Goal: Download file/media

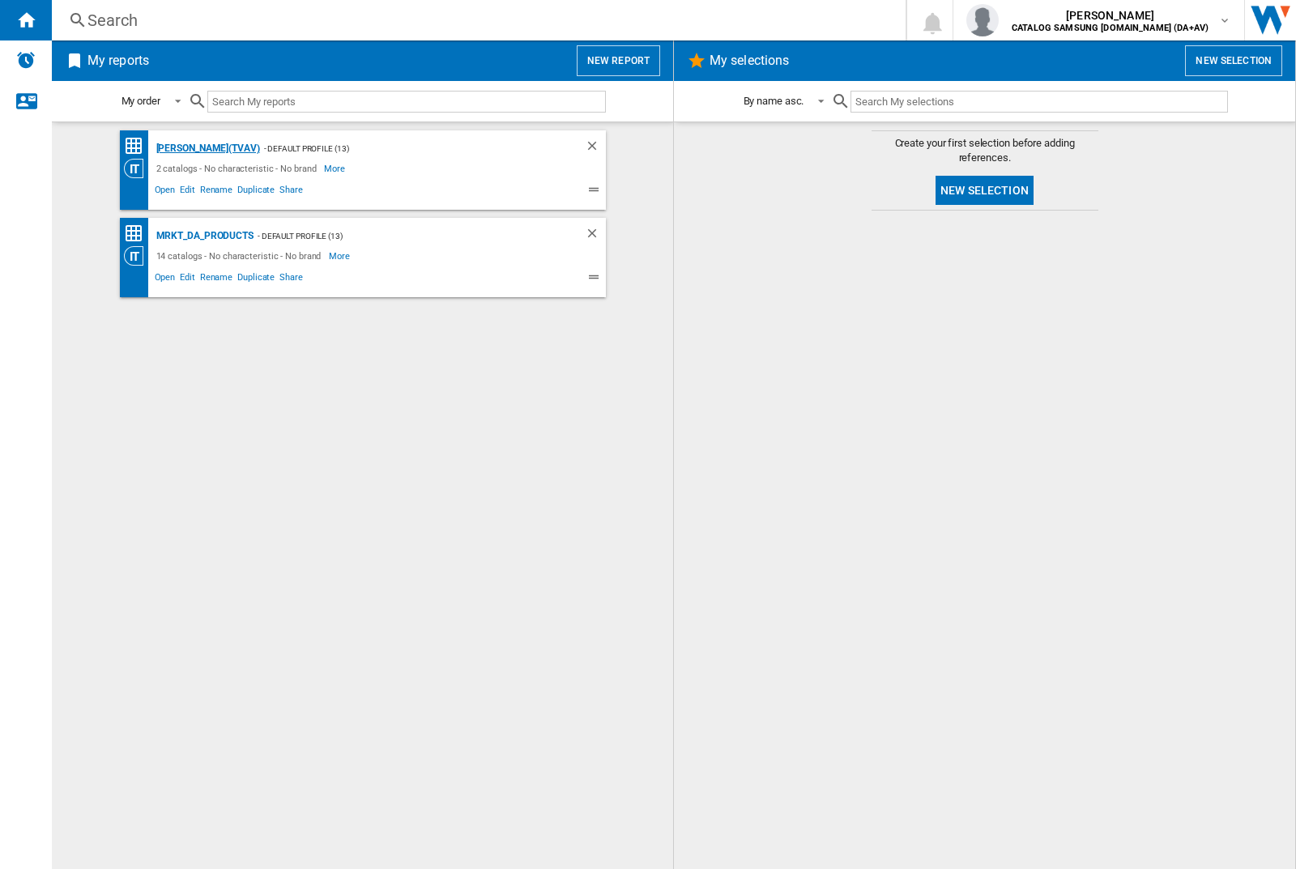
click at [180, 148] on div "[PERSON_NAME](TVAV)" at bounding box center [206, 148] width 108 height 20
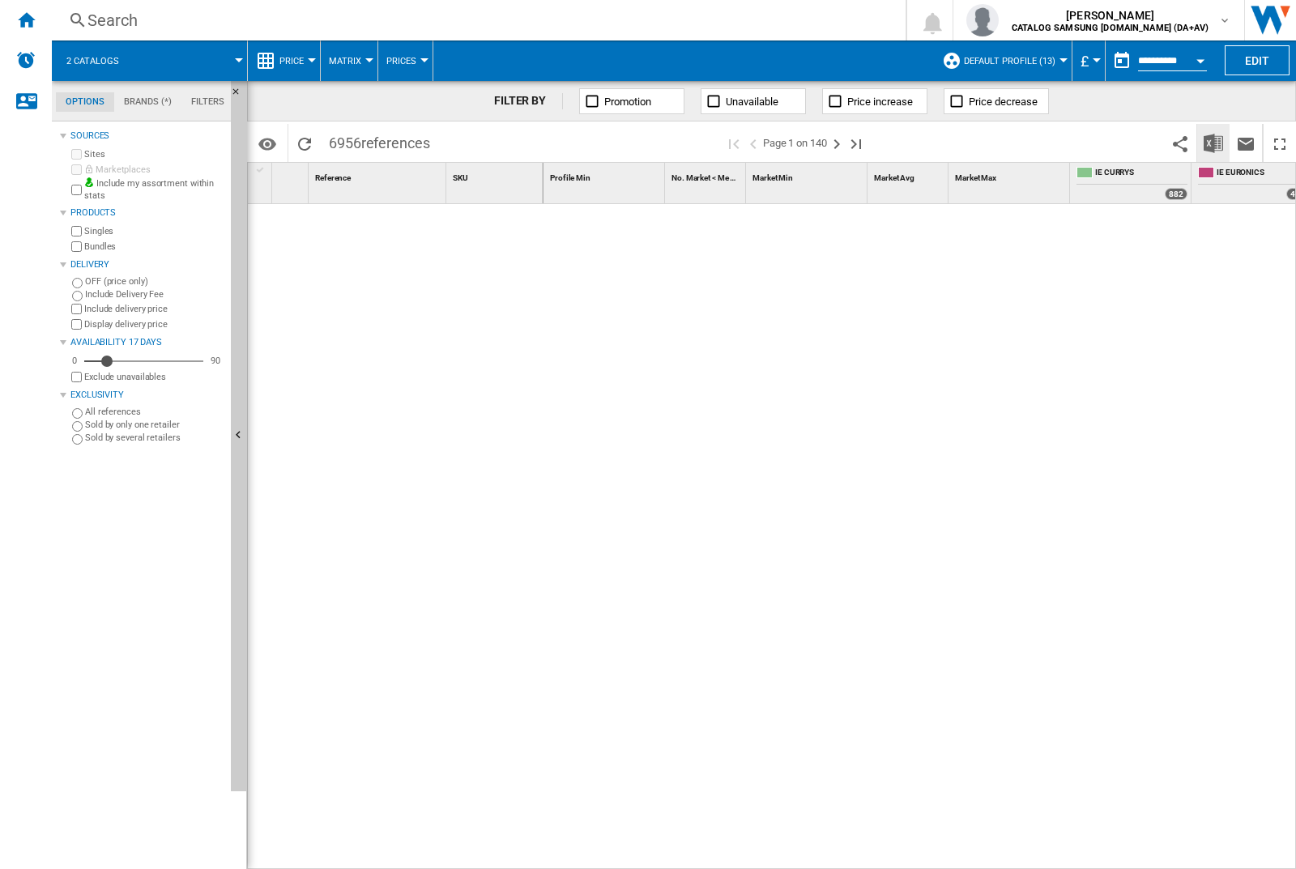
click at [1213, 143] on img "Download in Excel" at bounding box center [1212, 143] width 19 height 19
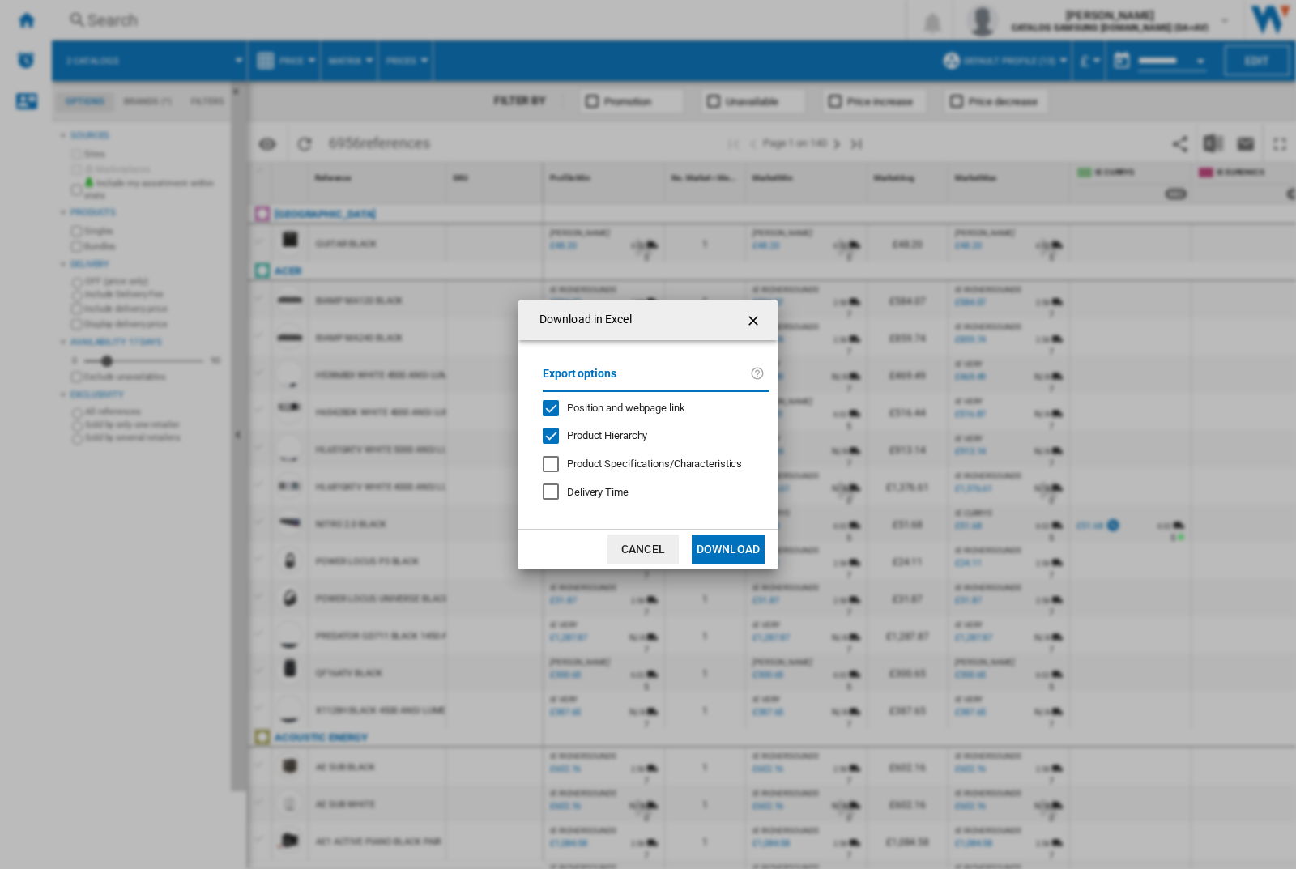
click at [650, 407] on span "Position and webpage link" at bounding box center [626, 408] width 118 height 12
click at [728, 549] on button "Download" at bounding box center [728, 549] width 73 height 29
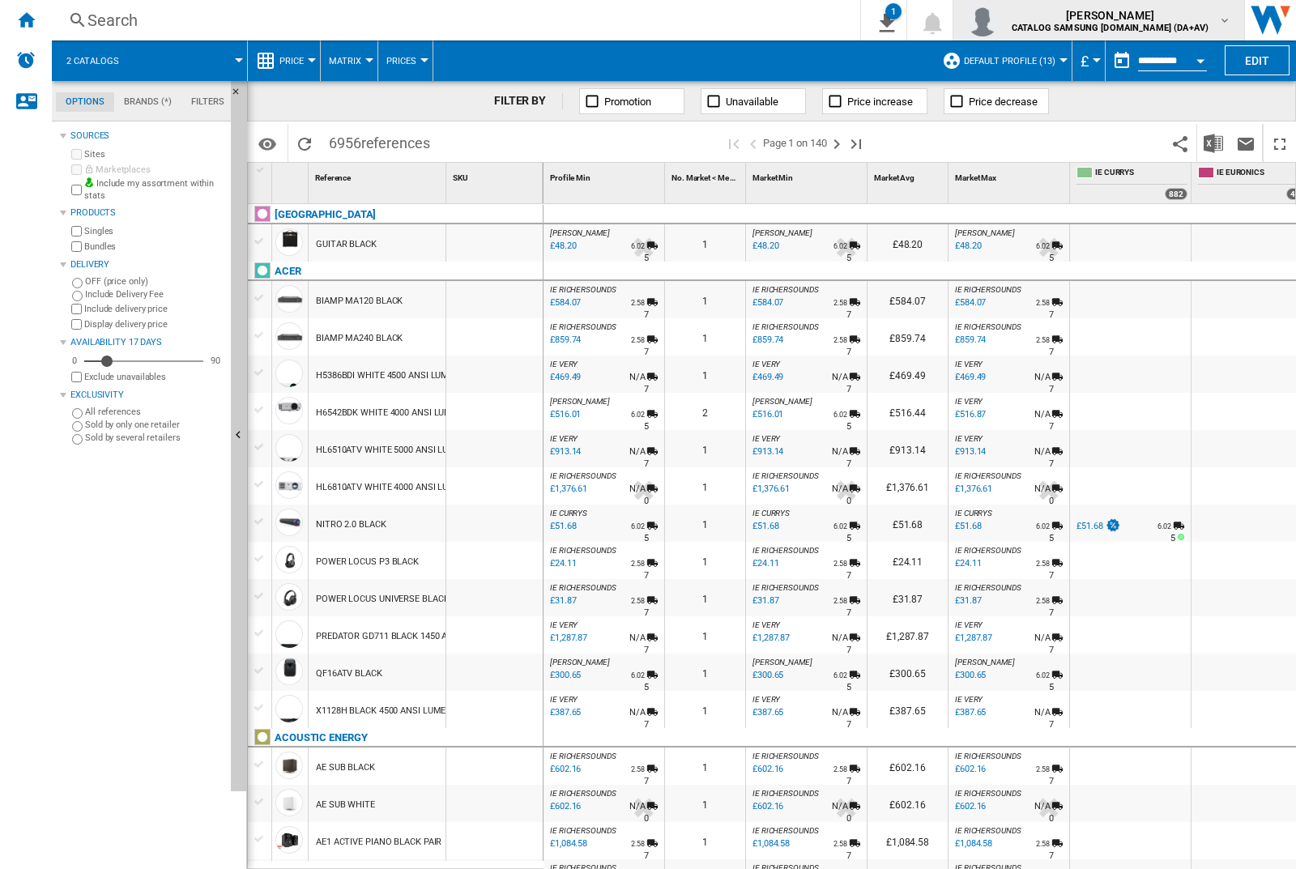
click at [999, 20] on img "button" at bounding box center [982, 20] width 32 height 32
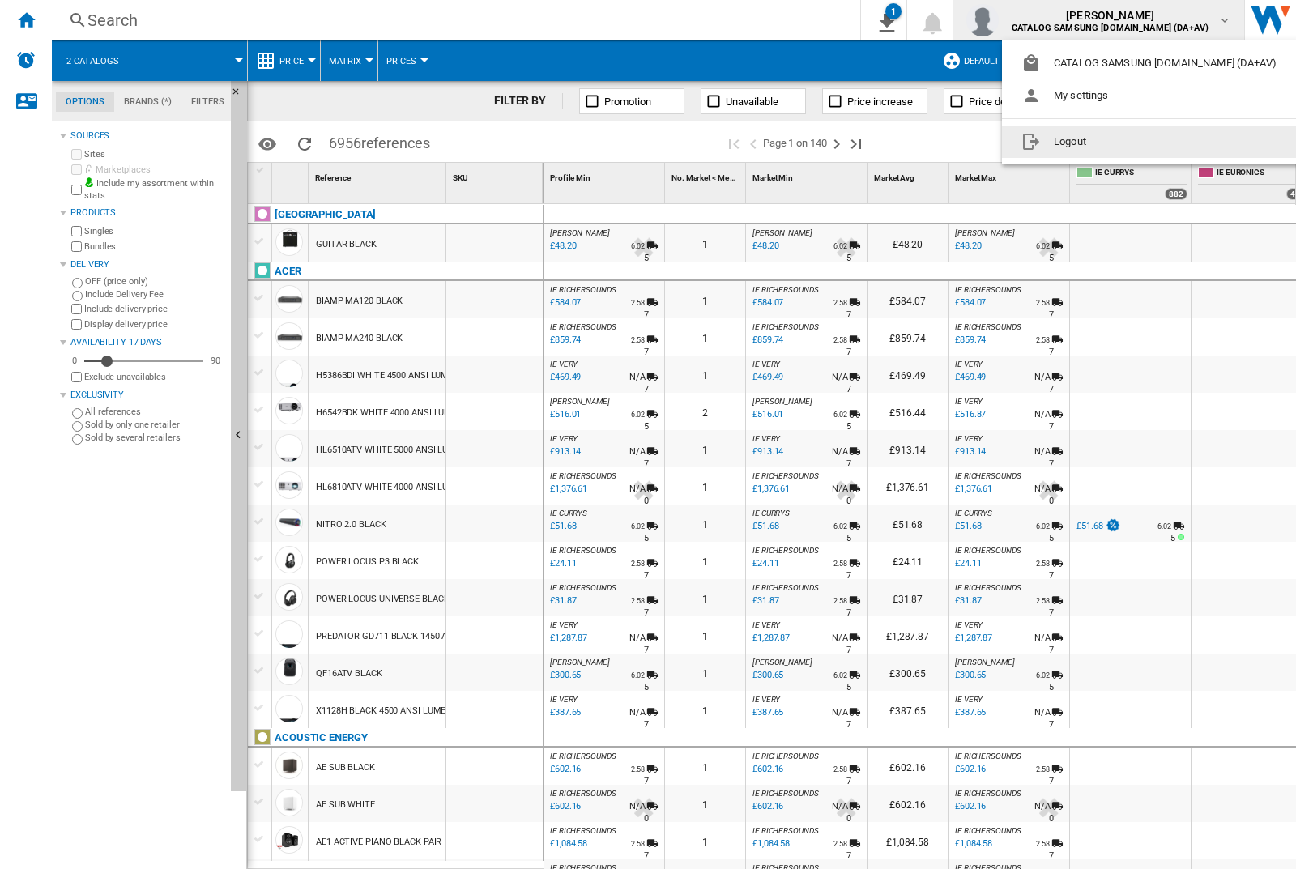
click at [1127, 142] on button "Logout" at bounding box center [1152, 142] width 300 height 32
